Goal: Task Accomplishment & Management: Manage account settings

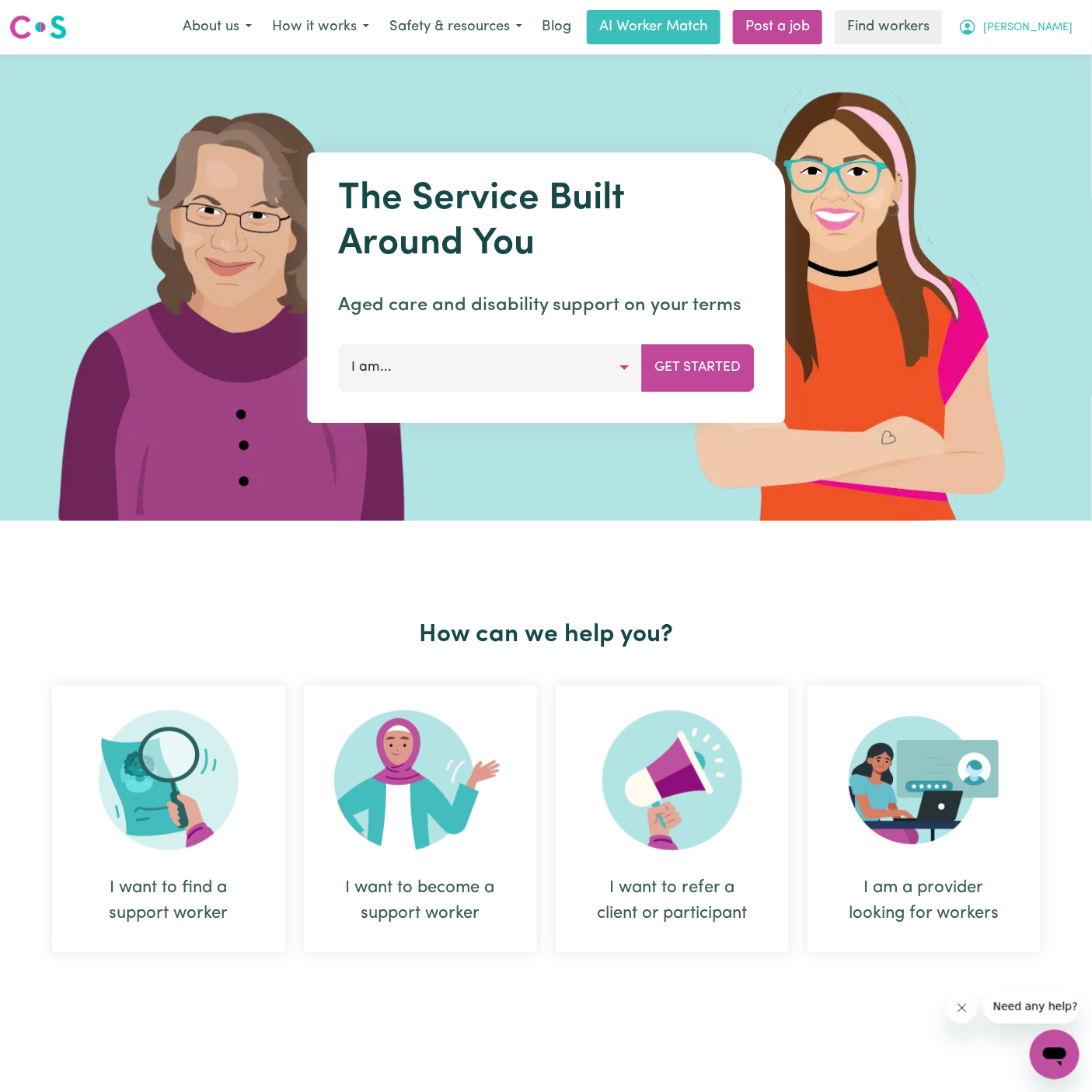
click at [1070, 39] on button "[PERSON_NAME]" at bounding box center [1015, 27] width 135 height 33
click at [1035, 84] on link "Logout" at bounding box center [1020, 89] width 123 height 29
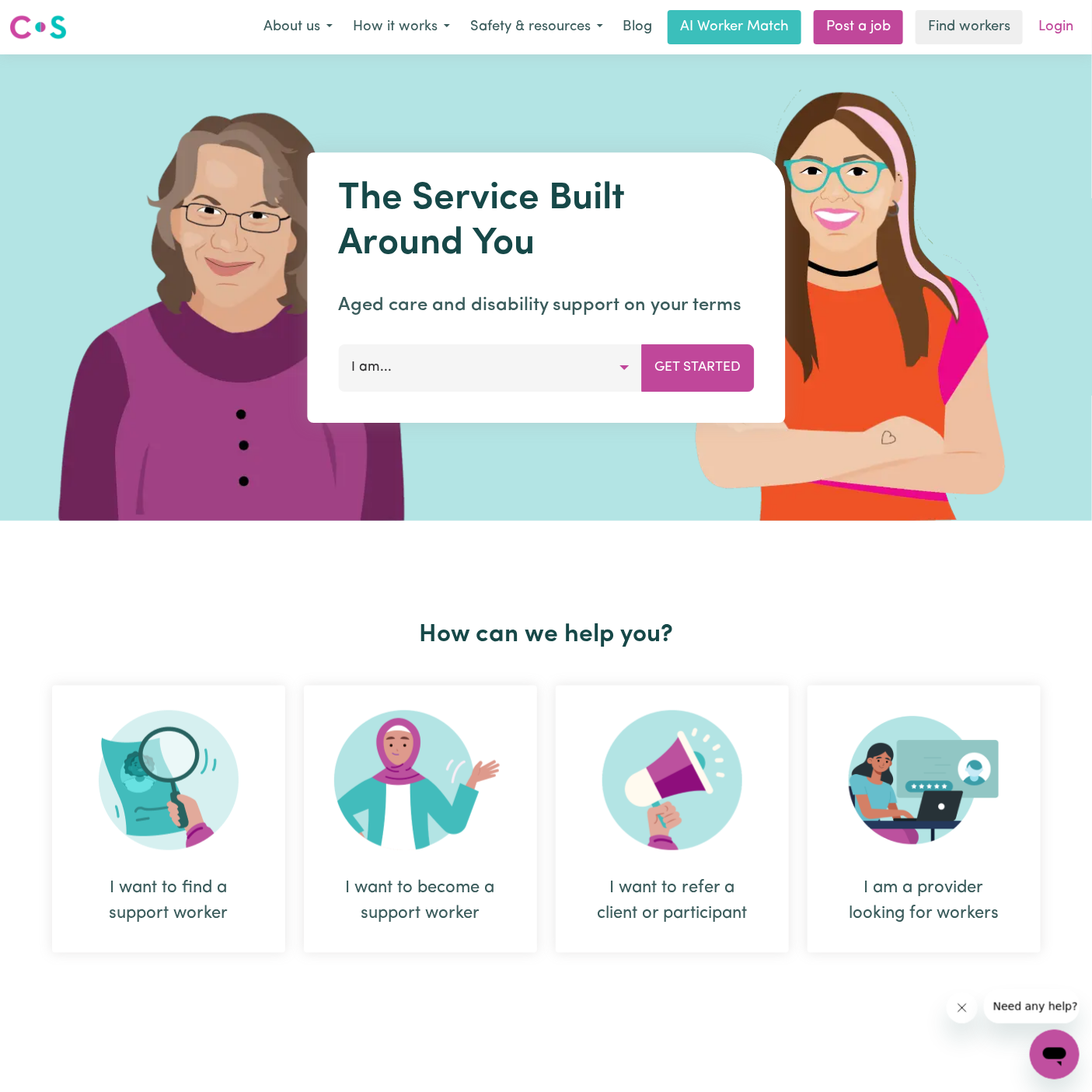
click at [1049, 40] on link "Login" at bounding box center [1055, 27] width 54 height 34
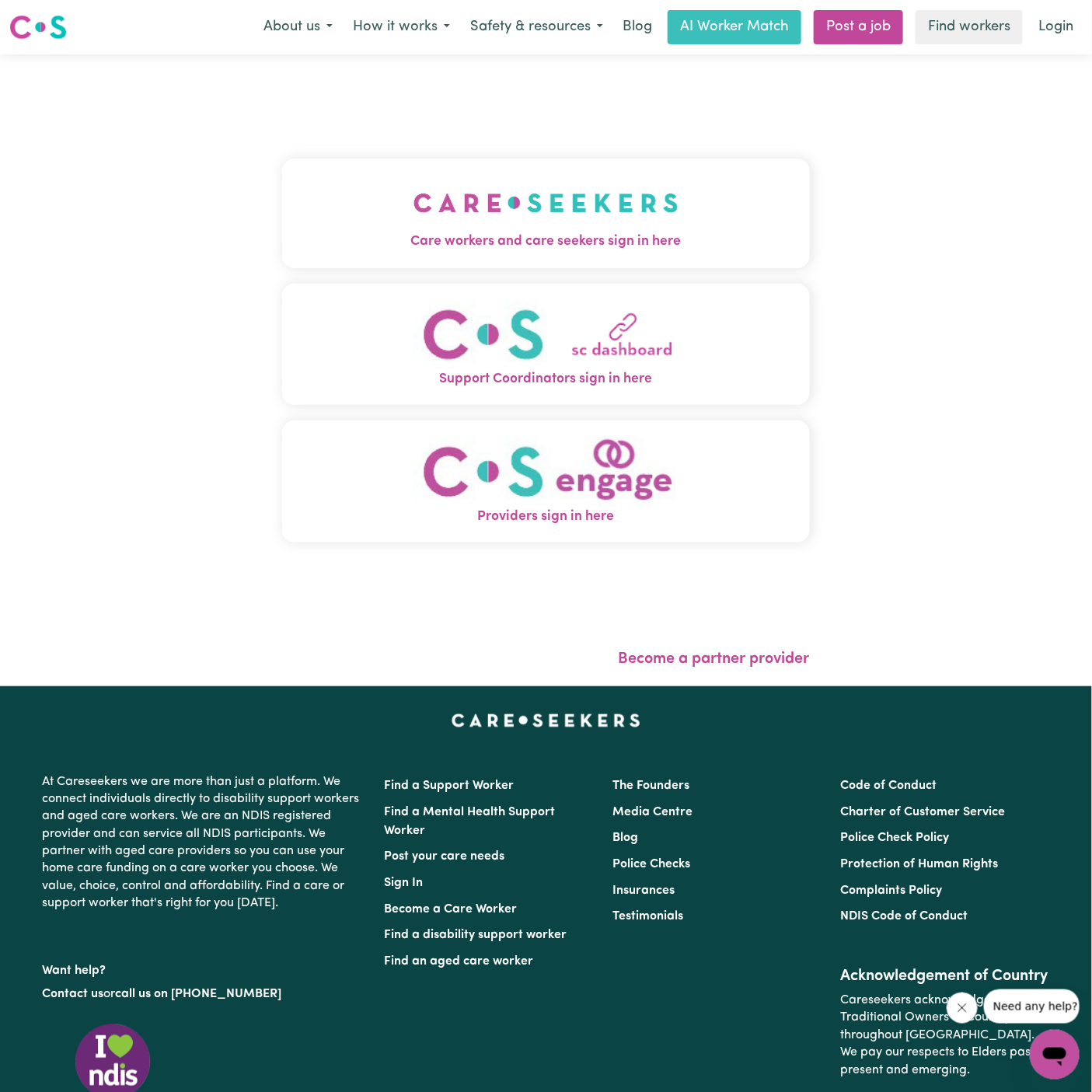
click at [534, 159] on button "Care workers and care seekers sign in here" at bounding box center [546, 213] width 528 height 109
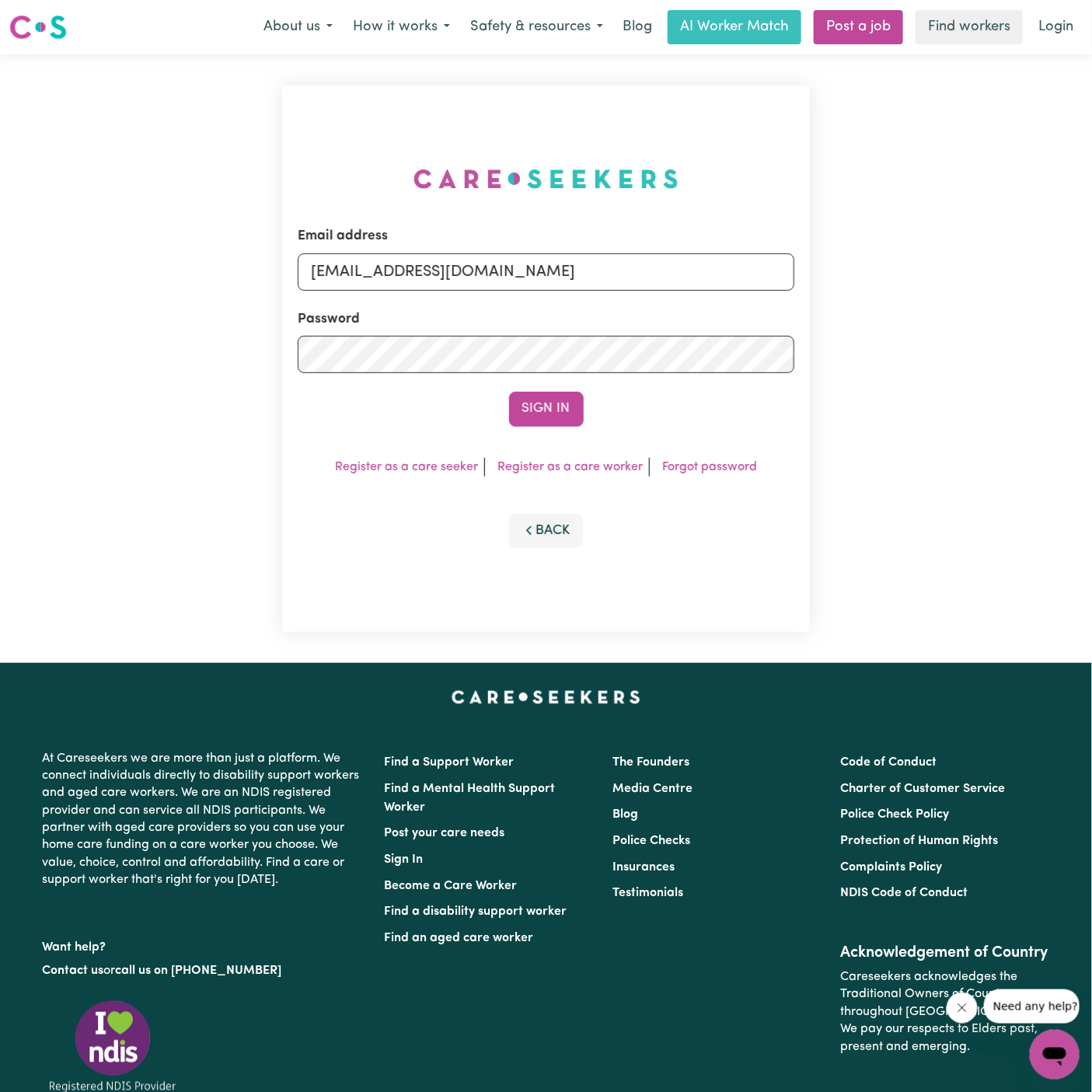
click at [769, 312] on div "Password" at bounding box center [545, 341] width 496 height 63
drag, startPoint x: 395, startPoint y: 273, endPoint x: 1107, endPoint y: 270, distance: 712.0
click at [1091, 270] on html "Menu About us How it works Safety & resources Blog AI Worker Match Post a job F…" at bounding box center [546, 648] width 1092 height 1296
drag, startPoint x: 395, startPoint y: 266, endPoint x: 1061, endPoint y: 263, distance: 666.0
click at [1061, 263] on div "Email address superuser~Mai-TanNguyenYS@careseekers.com.au Password Sign In Reg…" at bounding box center [546, 358] width 1092 height 609
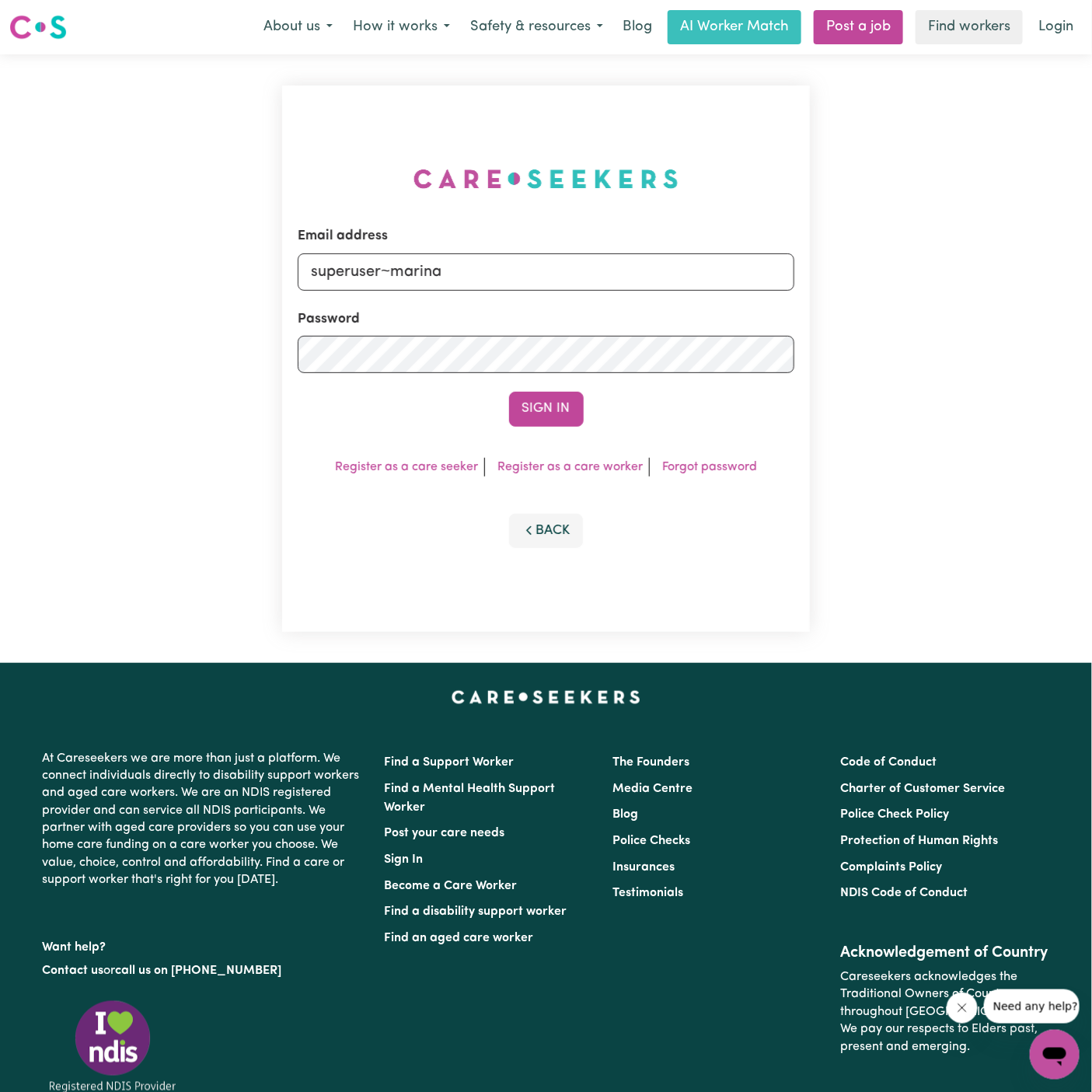
type input "superuser~MarinaAnbuVC@careseekers.com.au"
click at [531, 411] on button "Sign In" at bounding box center [546, 409] width 75 height 34
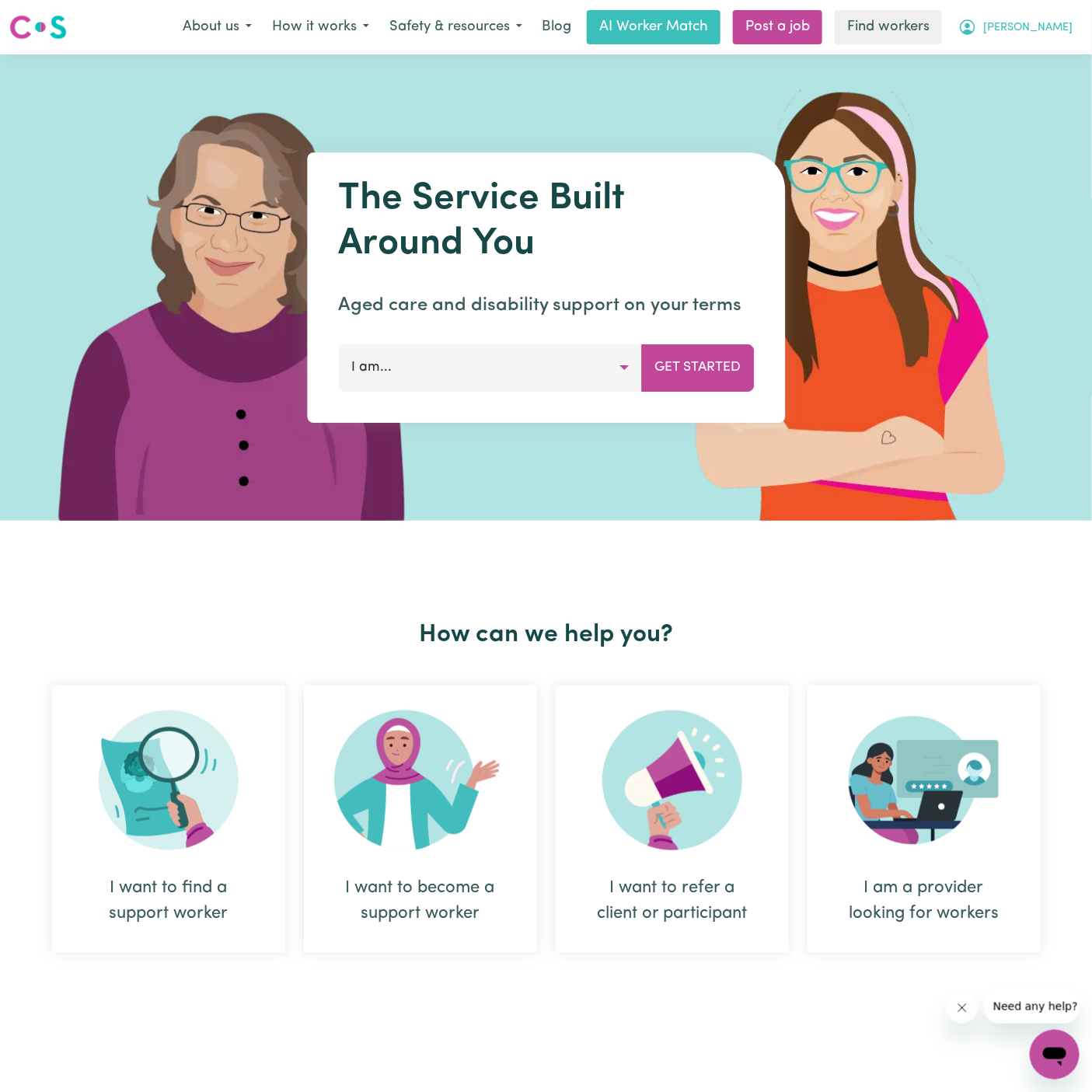
click at [1057, 28] on span "[PERSON_NAME]" at bounding box center [1028, 28] width 89 height 17
click at [1057, 85] on link "Logout" at bounding box center [1020, 89] width 123 height 29
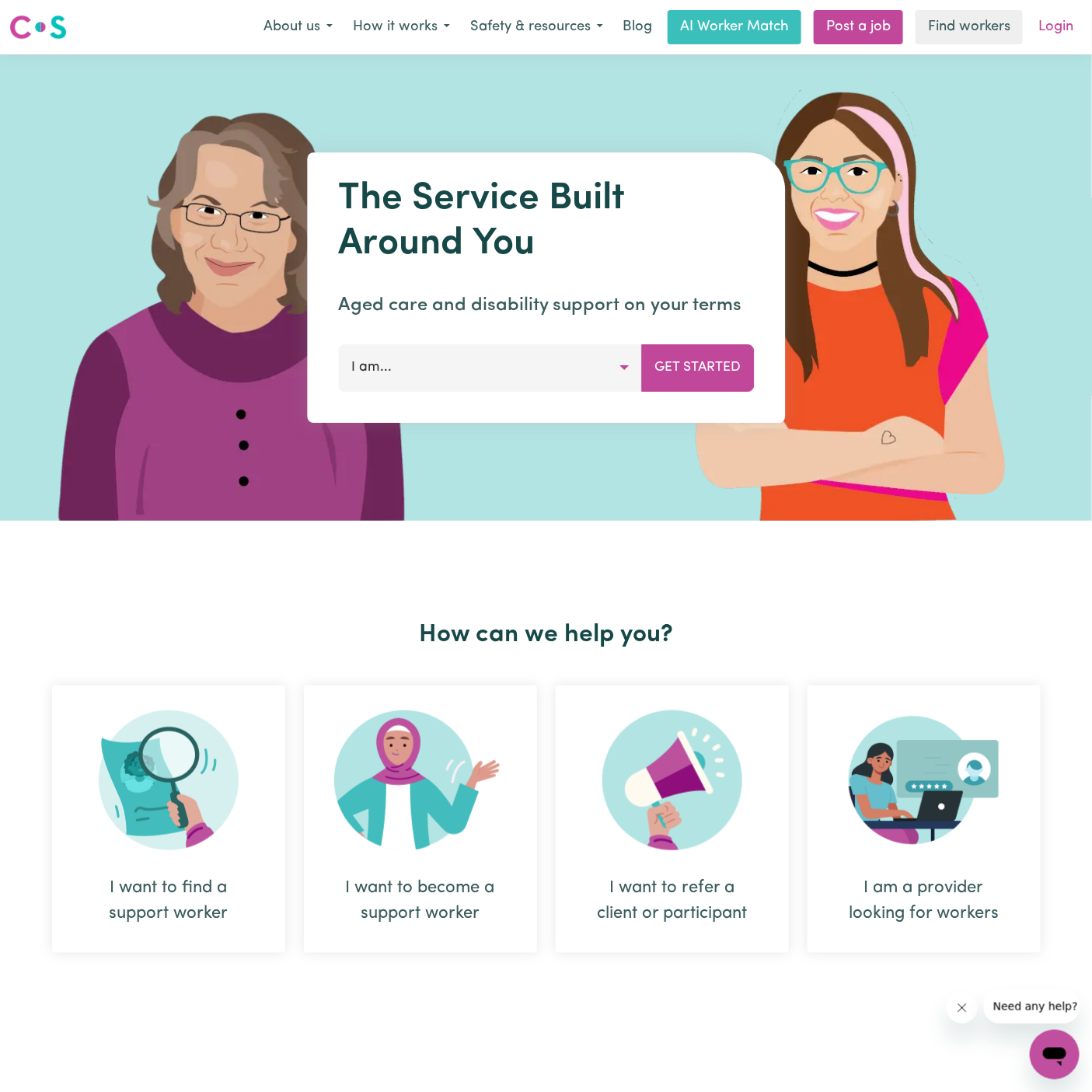
click at [1057, 37] on link "Login" at bounding box center [1055, 27] width 54 height 34
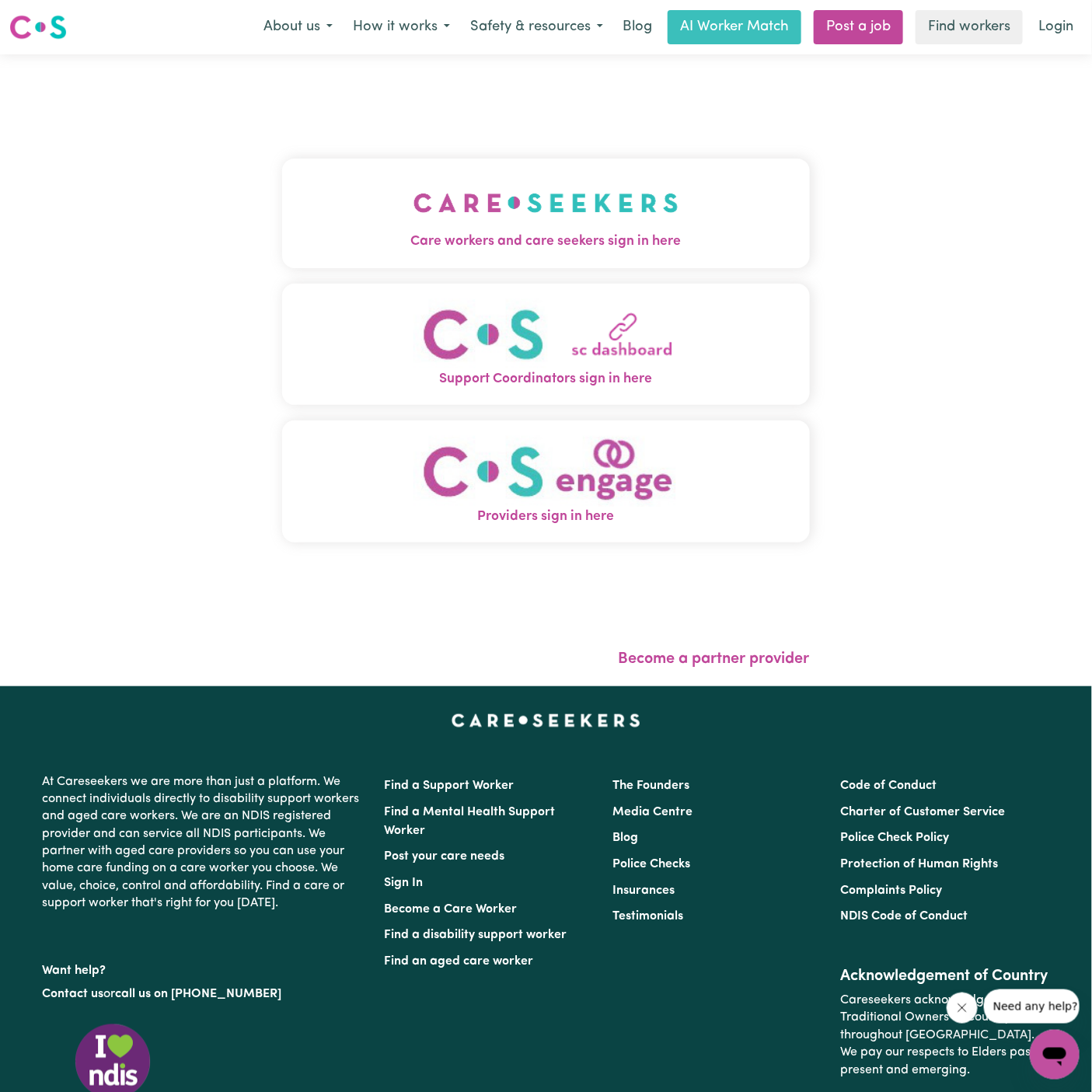
click at [591, 216] on img "Care workers and care seekers sign in here" at bounding box center [545, 202] width 265 height 57
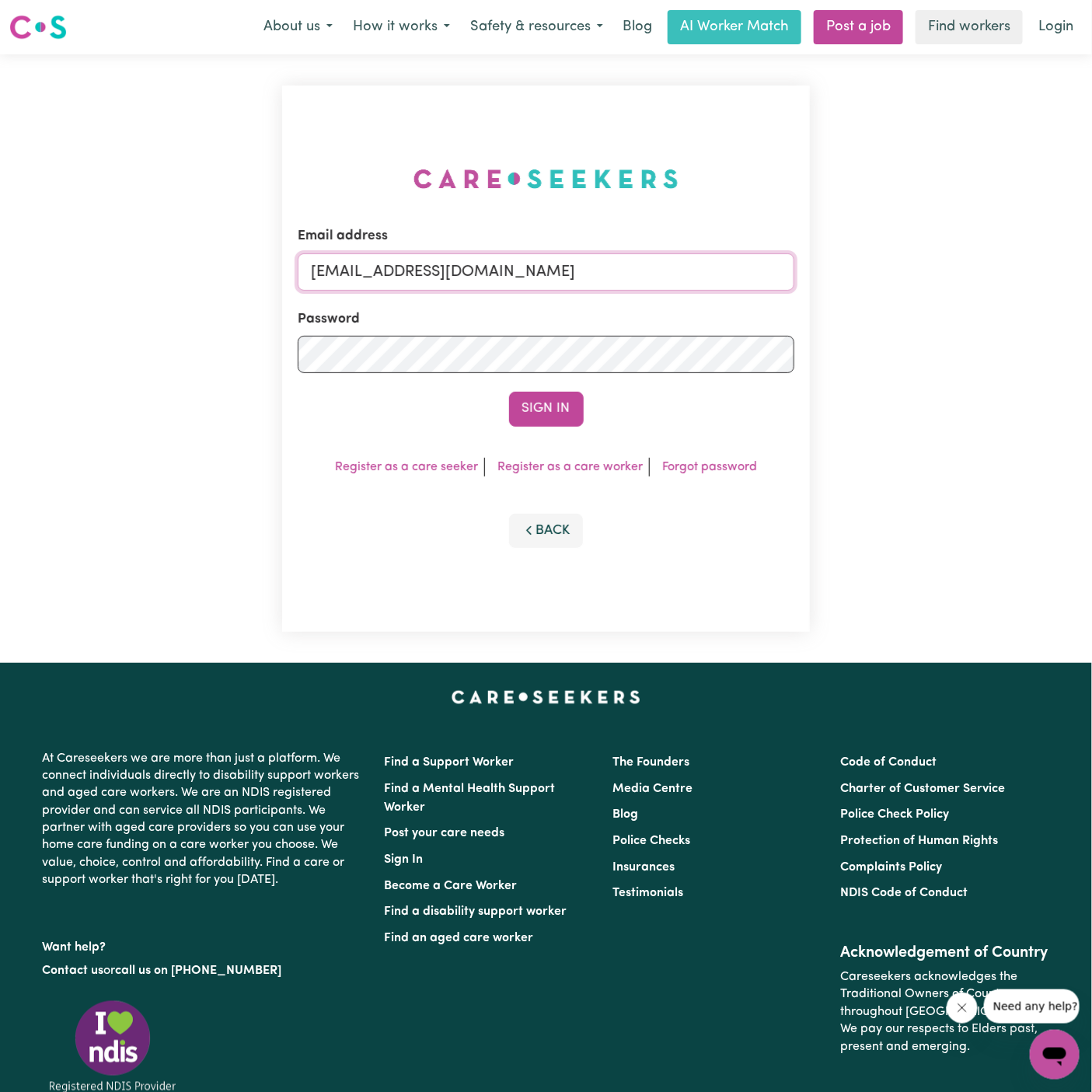
click at [483, 262] on input "[EMAIL_ADDRESS][DOMAIN_NAME]" at bounding box center [545, 273] width 496 height 38
type input "[PERSON_NAME][EMAIL_ADDRESS][DOMAIN_NAME]"
click at [546, 421] on button "Sign In" at bounding box center [546, 409] width 75 height 34
